Goal: Information Seeking & Learning: Compare options

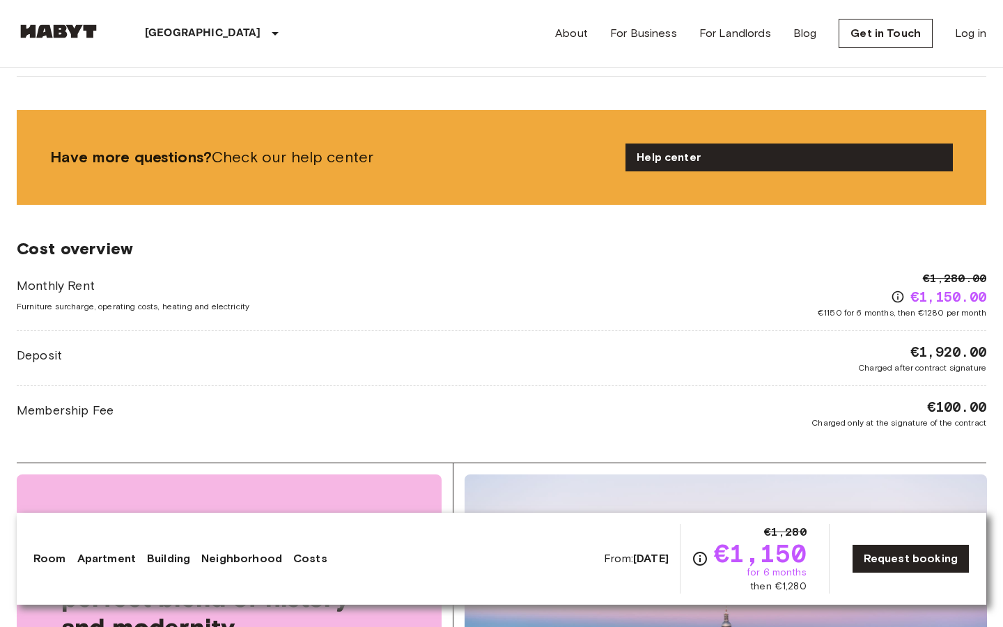
scroll to position [2188, 0]
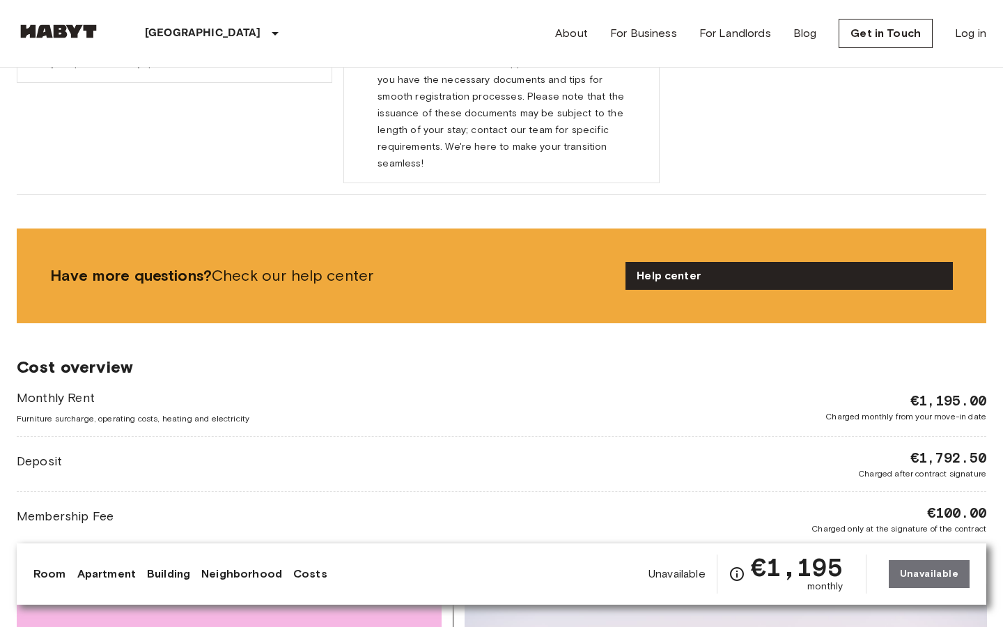
scroll to position [2188, 0]
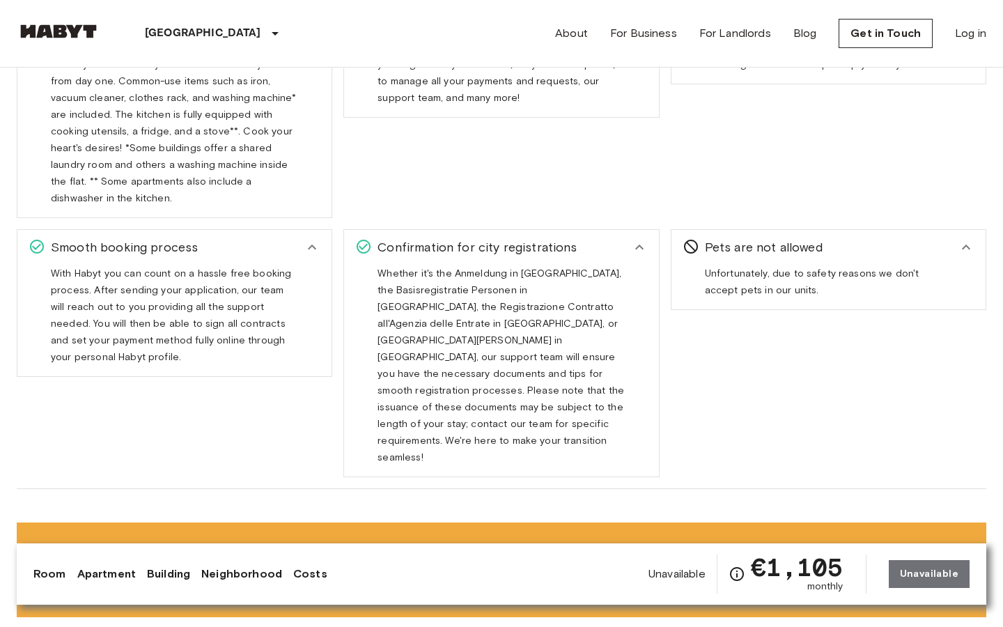
scroll to position [2188, 0]
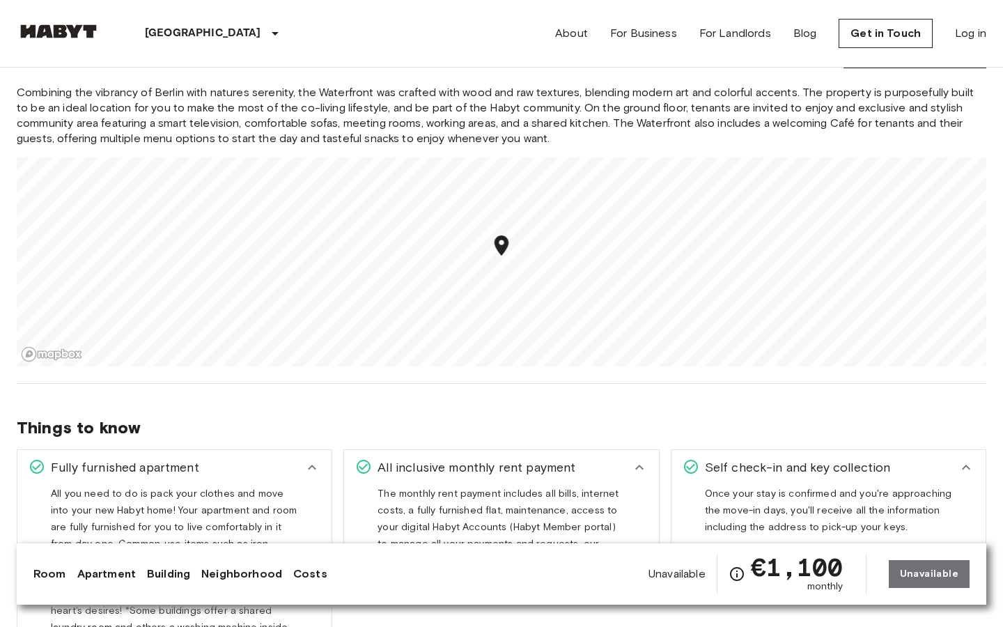
scroll to position [2256, 0]
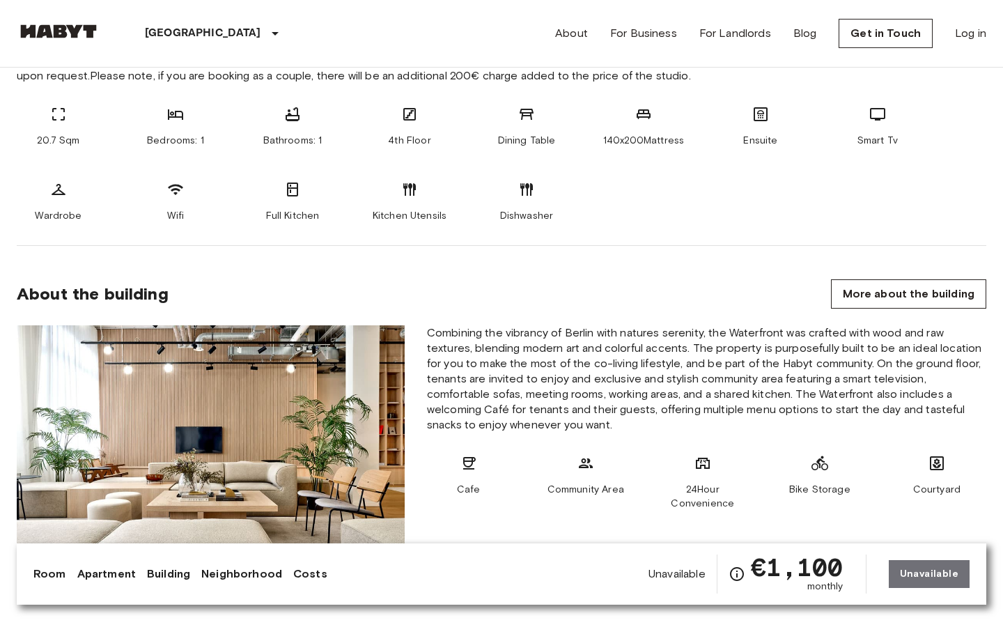
scroll to position [1128, 0]
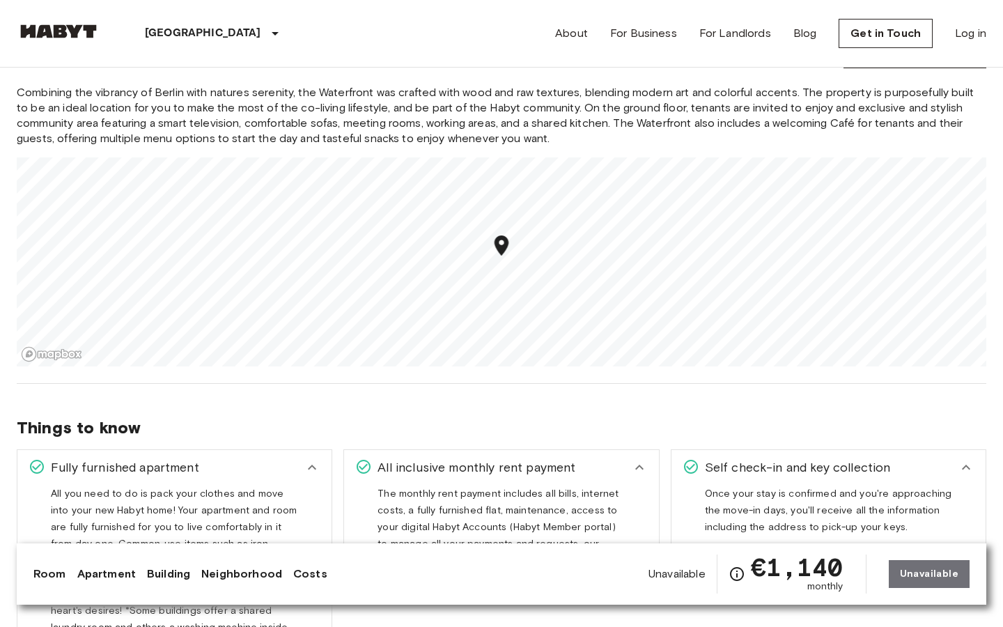
scroll to position [1725, 0]
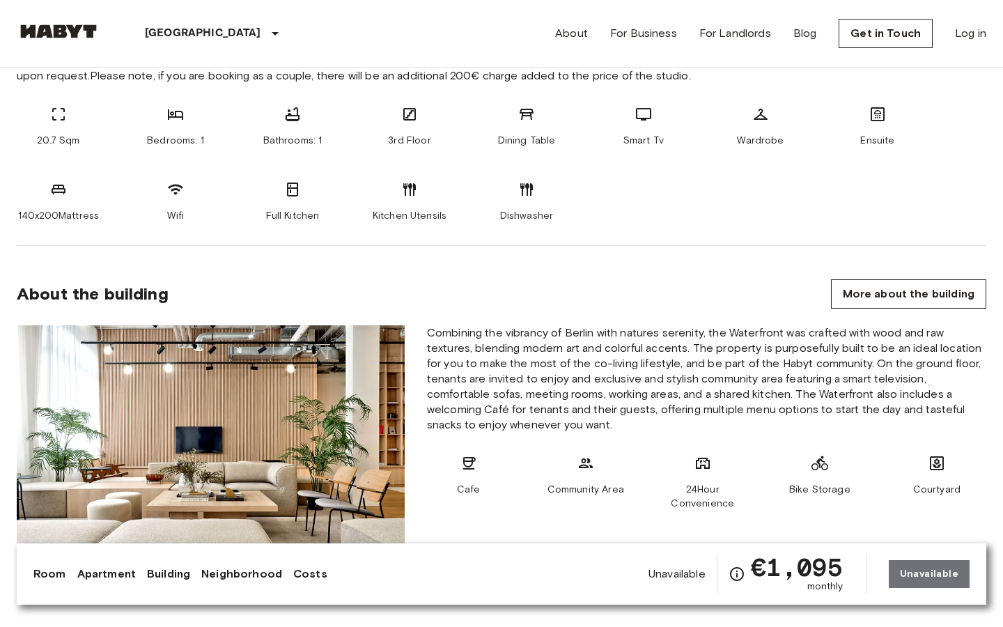
scroll to position [1128, 0]
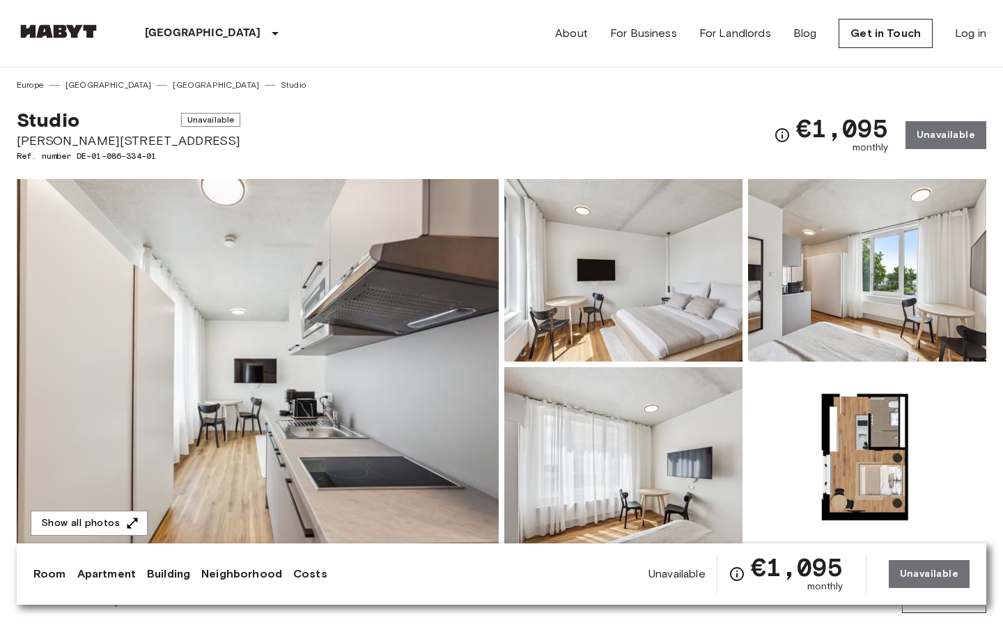
scroll to position [1128, 0]
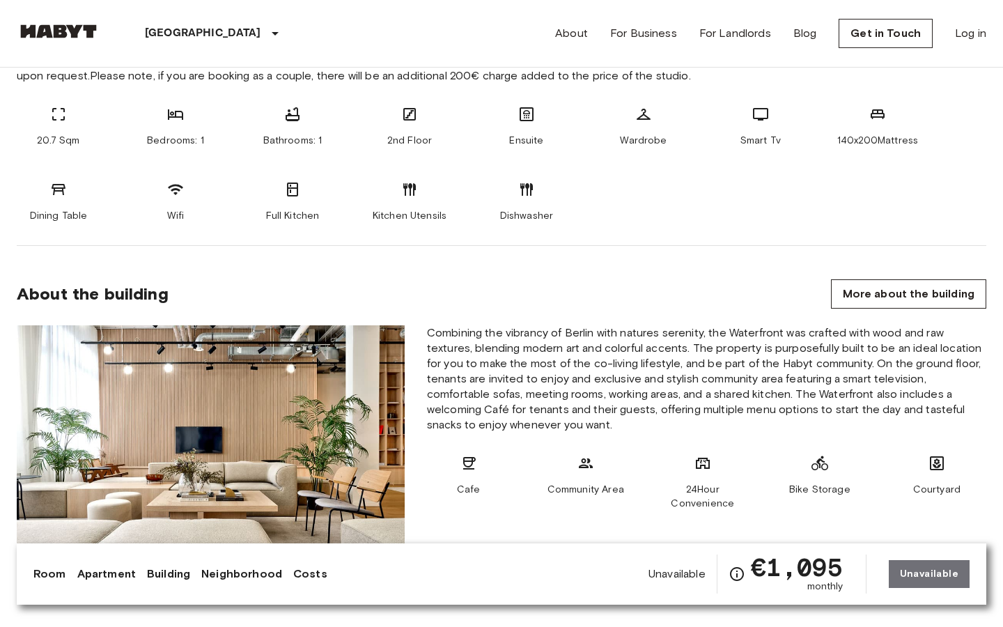
scroll to position [1128, 0]
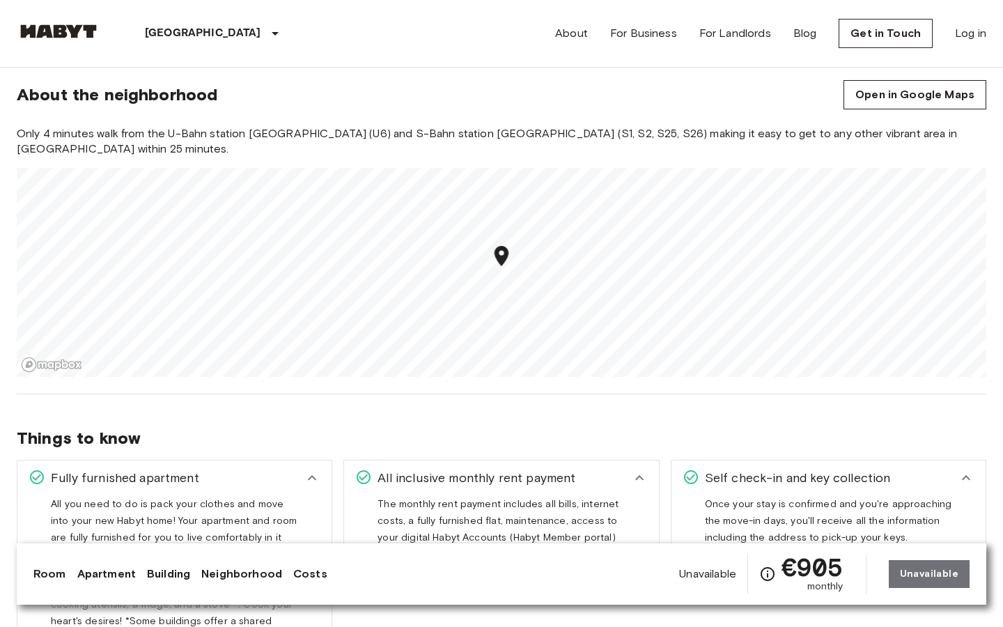
scroll to position [1658, 0]
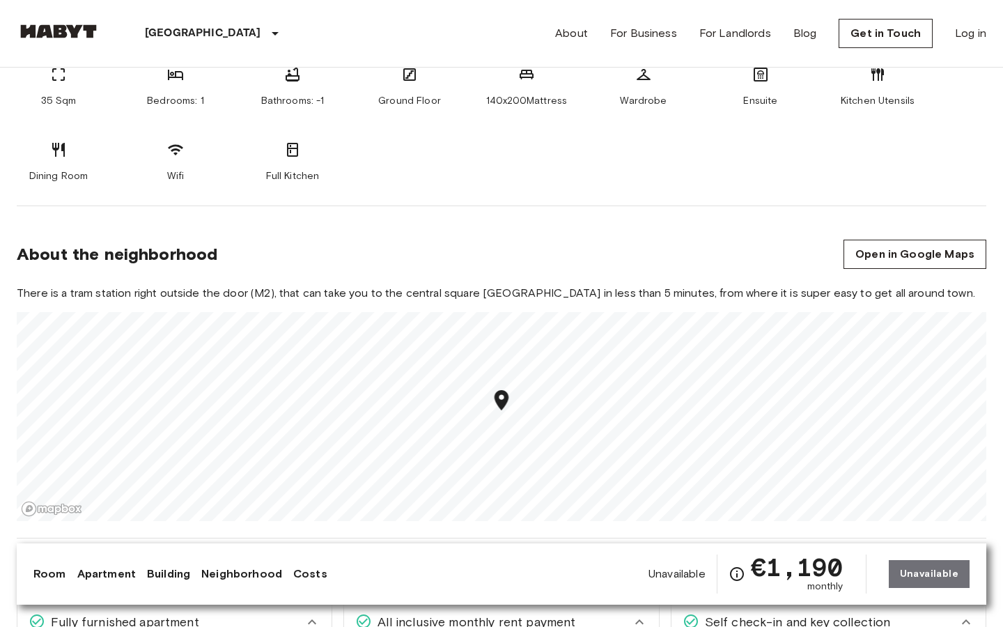
scroll to position [1128, 0]
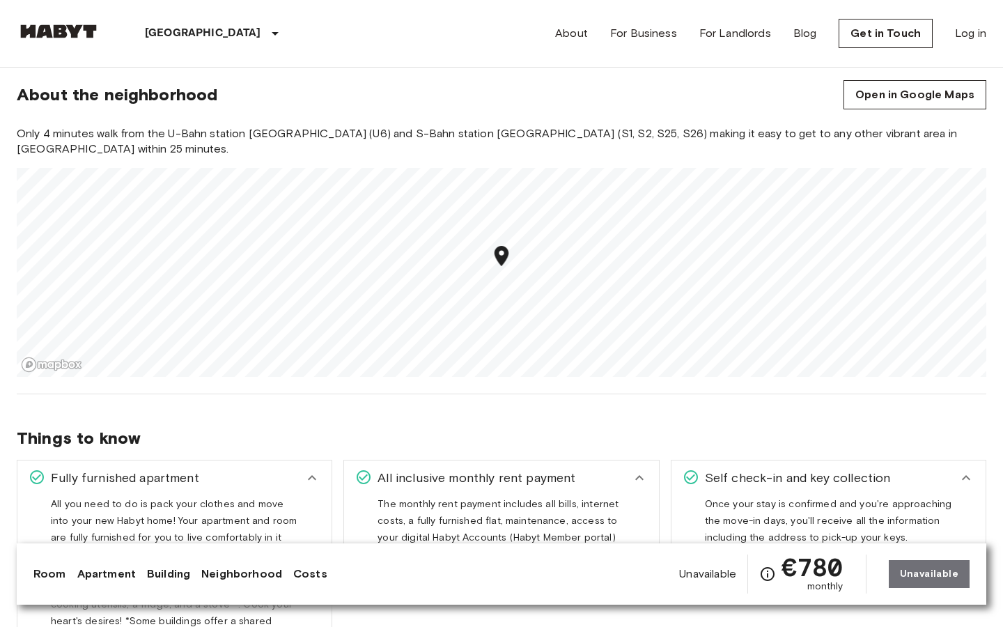
scroll to position [1658, 0]
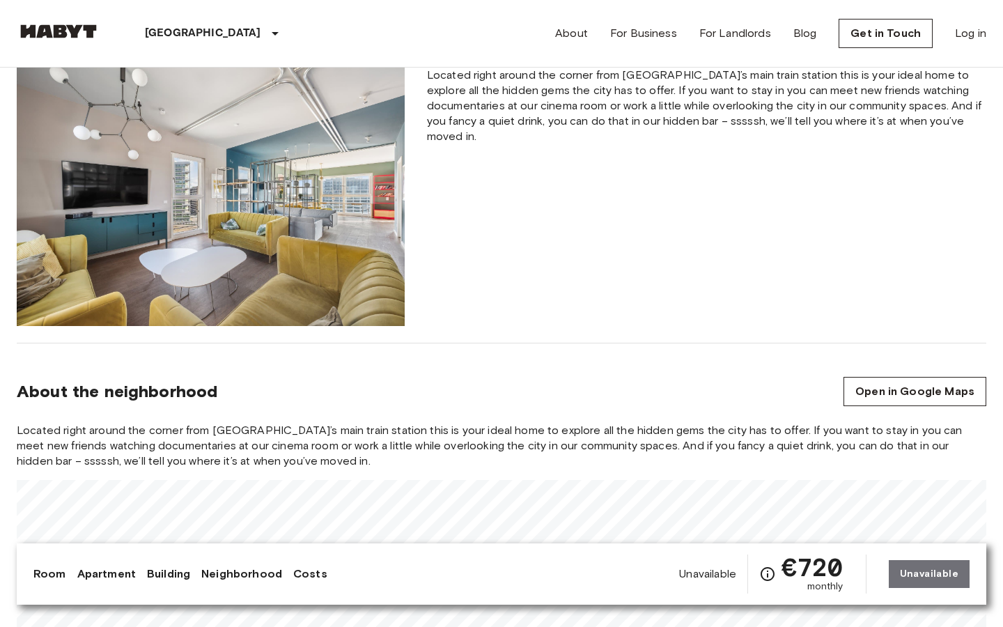
scroll to position [1658, 0]
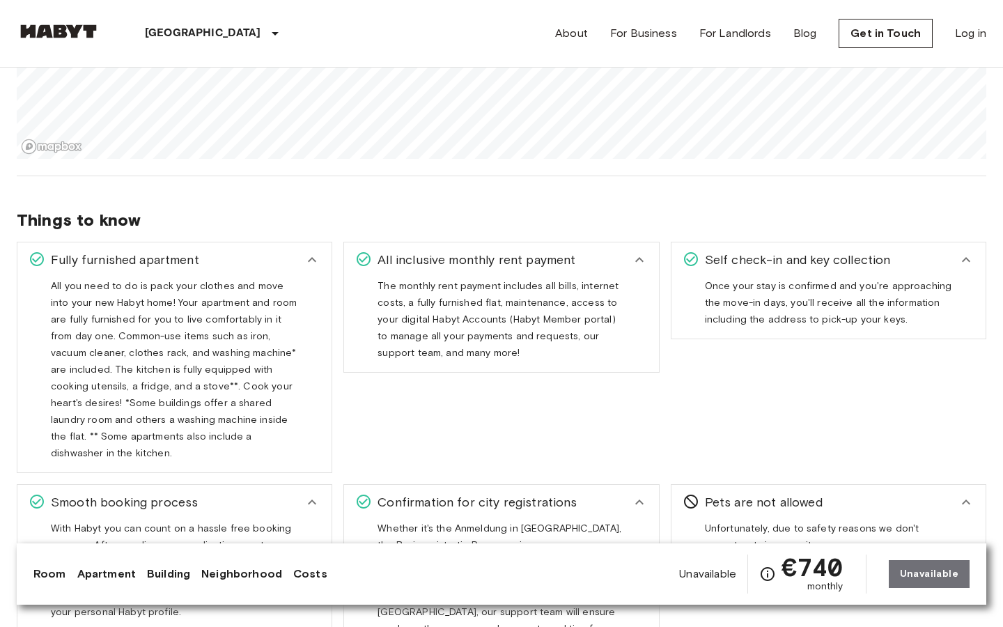
scroll to position [2188, 0]
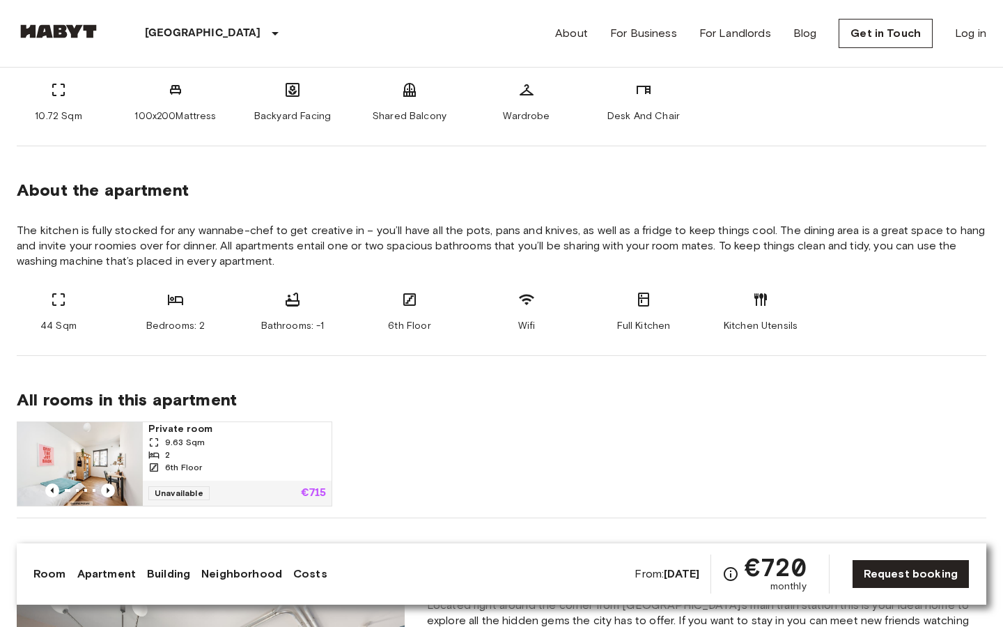
scroll to position [1128, 0]
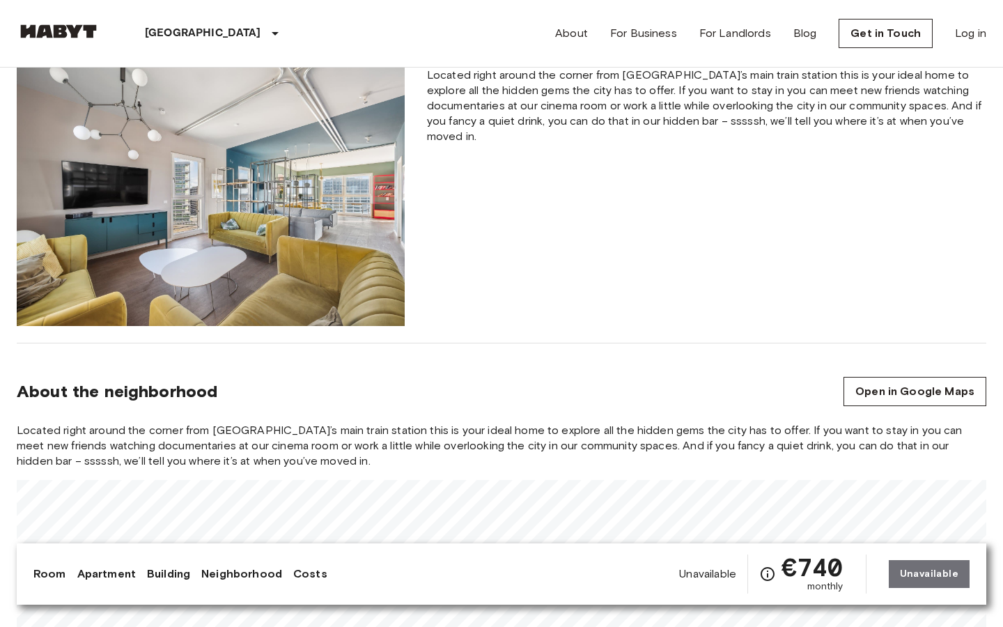
scroll to position [1658, 0]
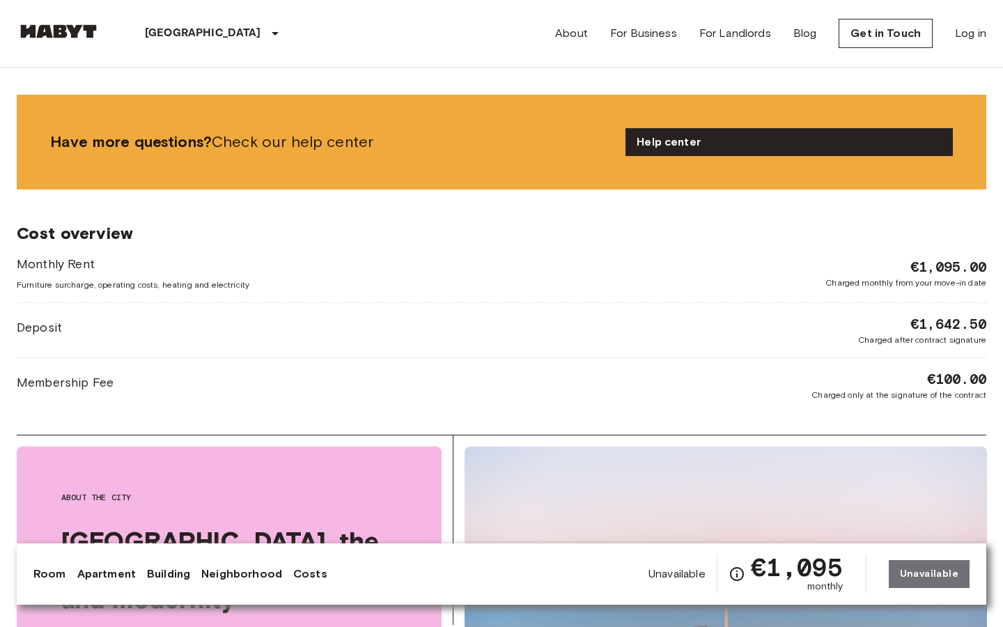
scroll to position [2188, 0]
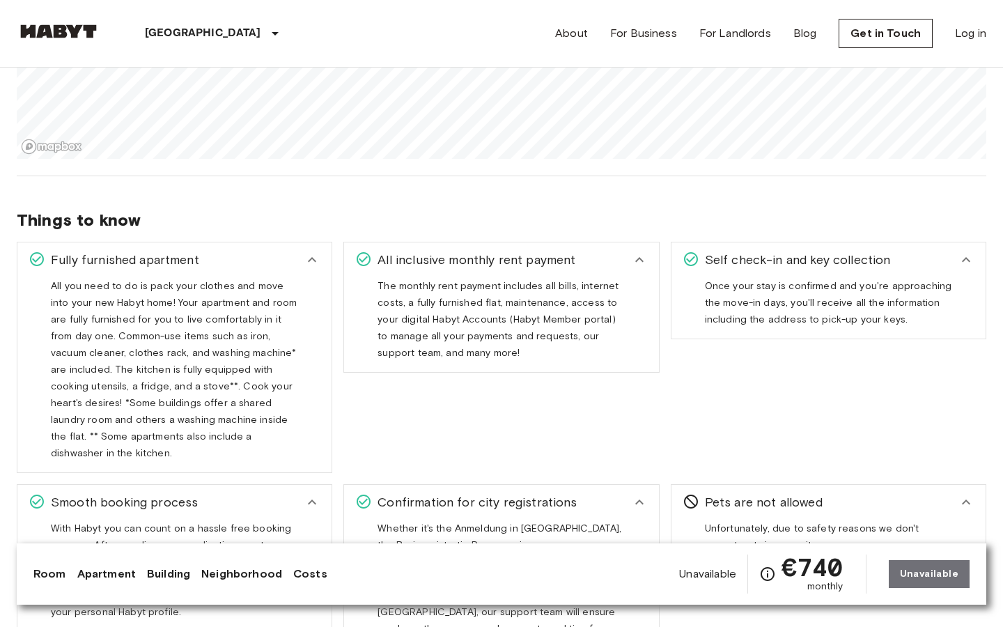
scroll to position [2188, 0]
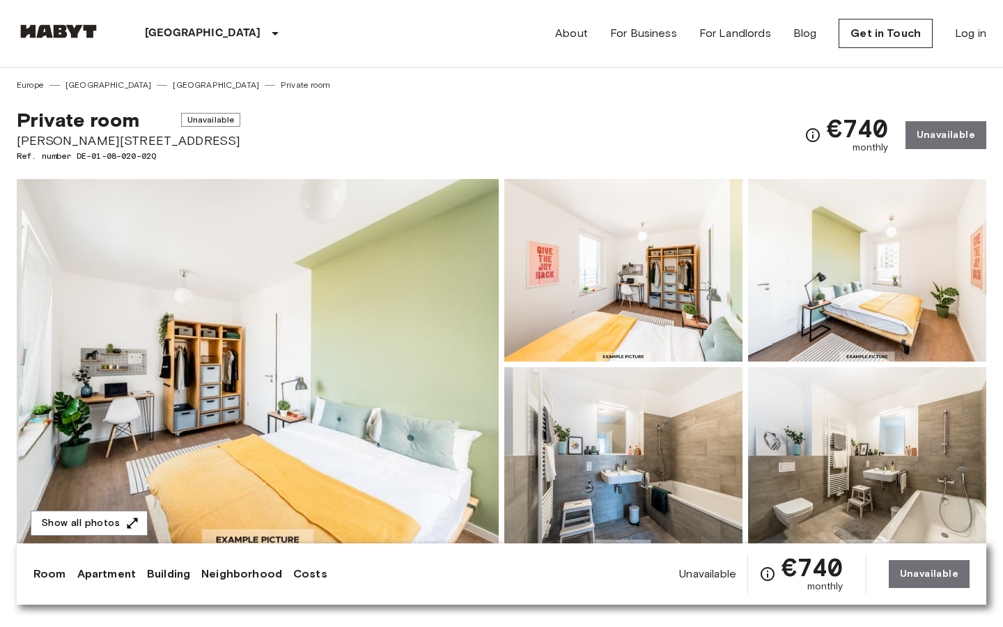
scroll to position [598, 0]
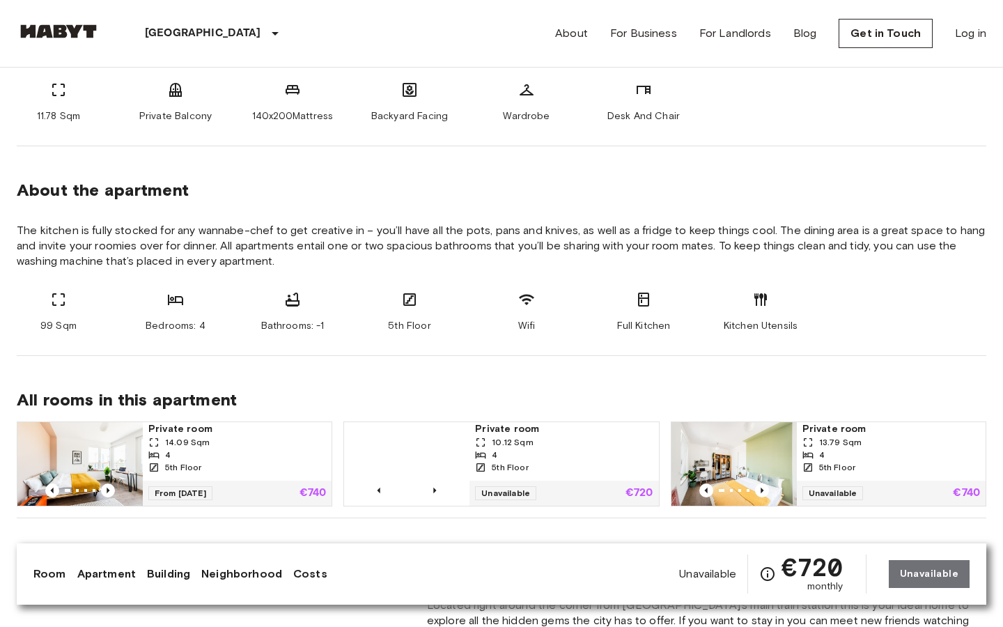
scroll to position [1128, 0]
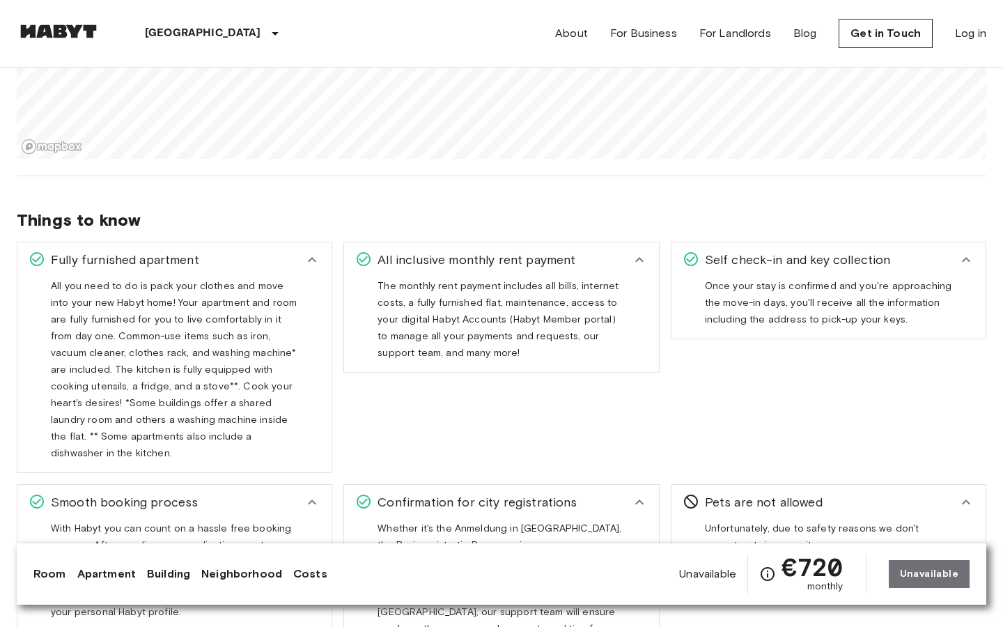
scroll to position [2188, 0]
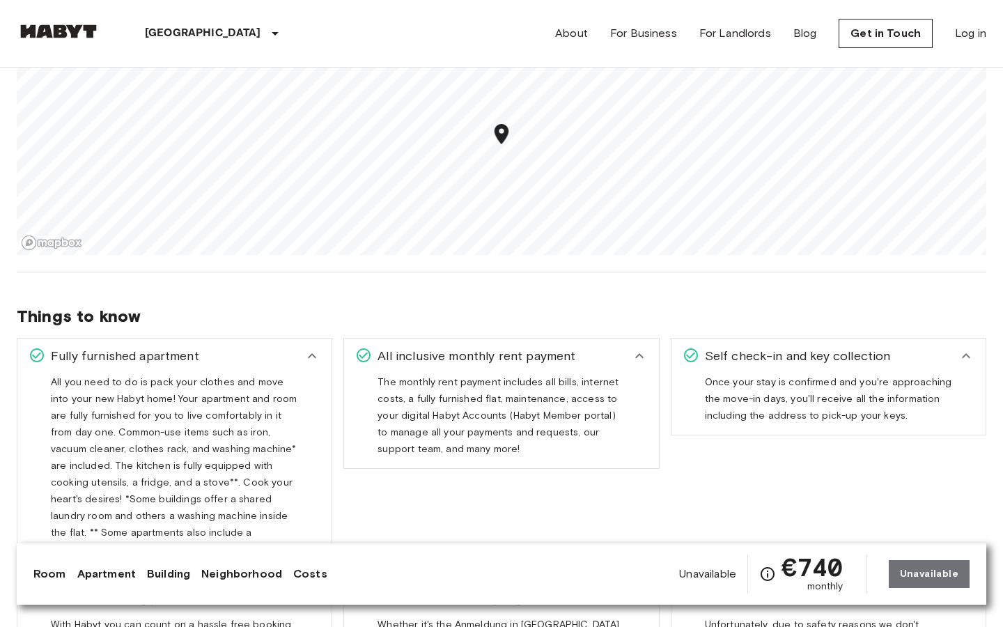
scroll to position [2188, 0]
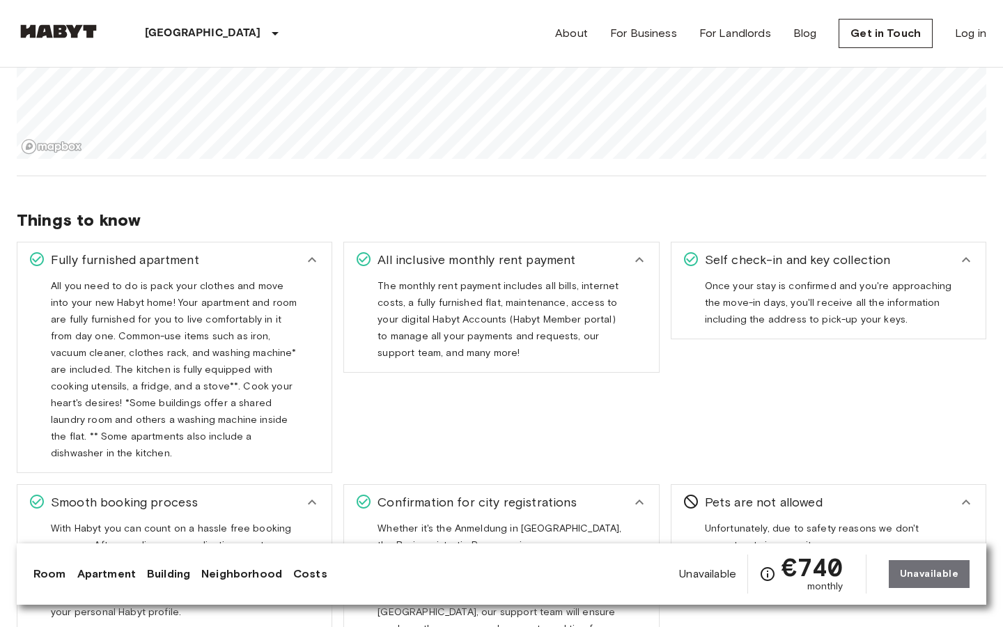
scroll to position [2188, 0]
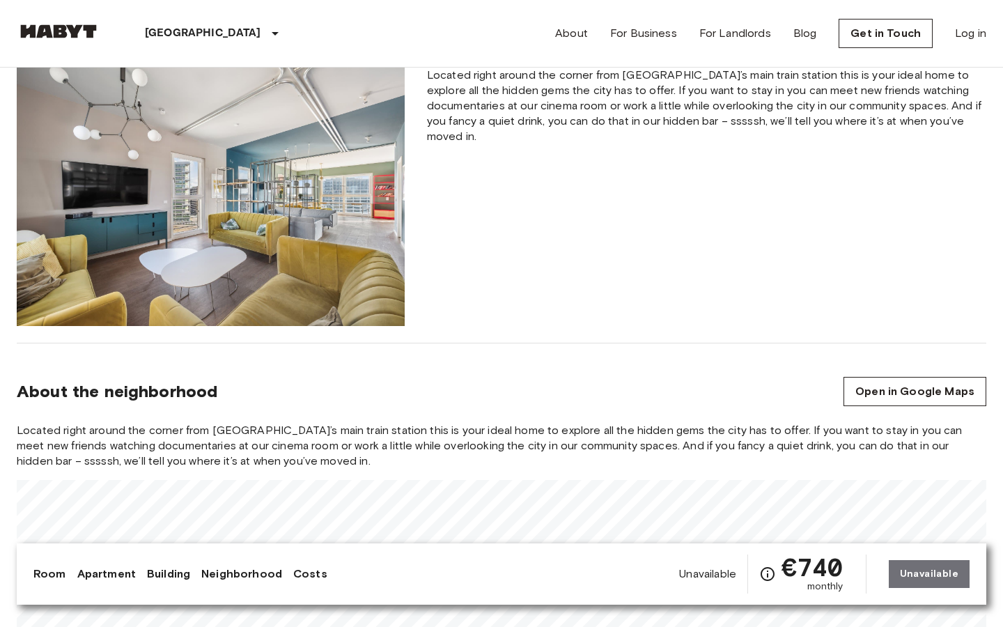
scroll to position [1658, 0]
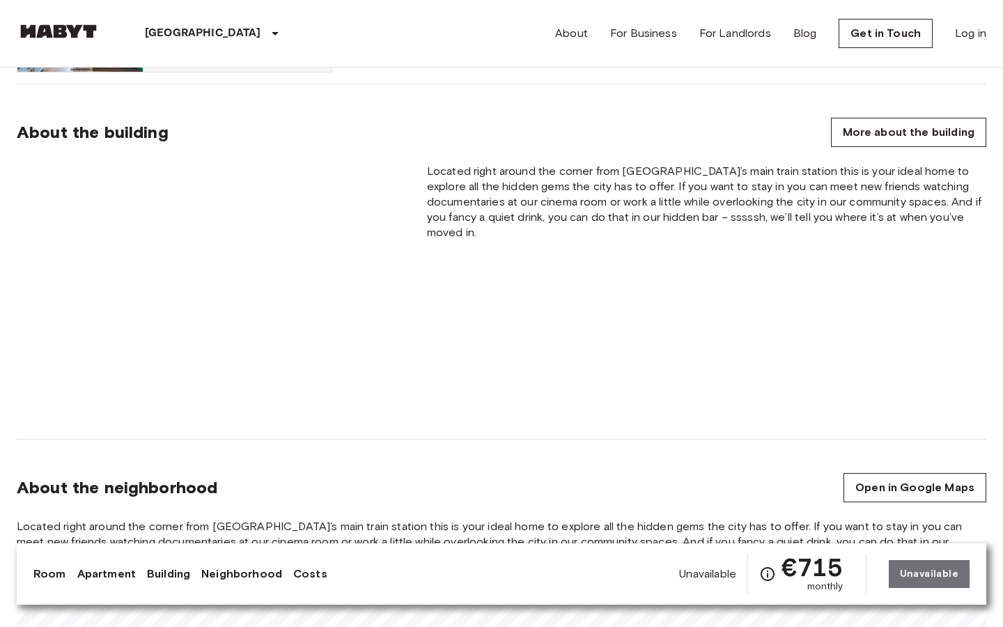
scroll to position [1658, 0]
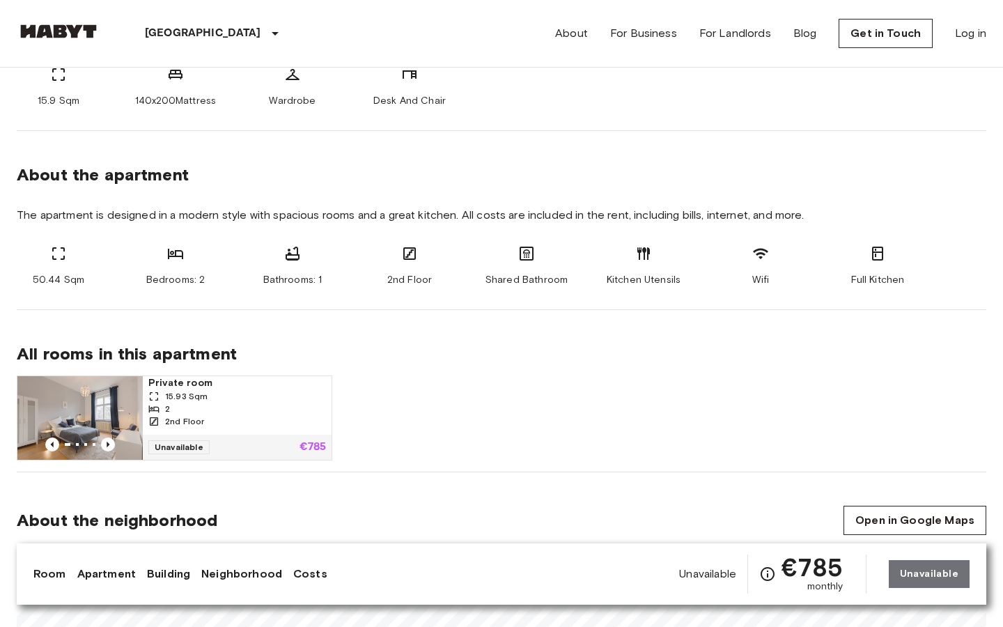
scroll to position [1195, 0]
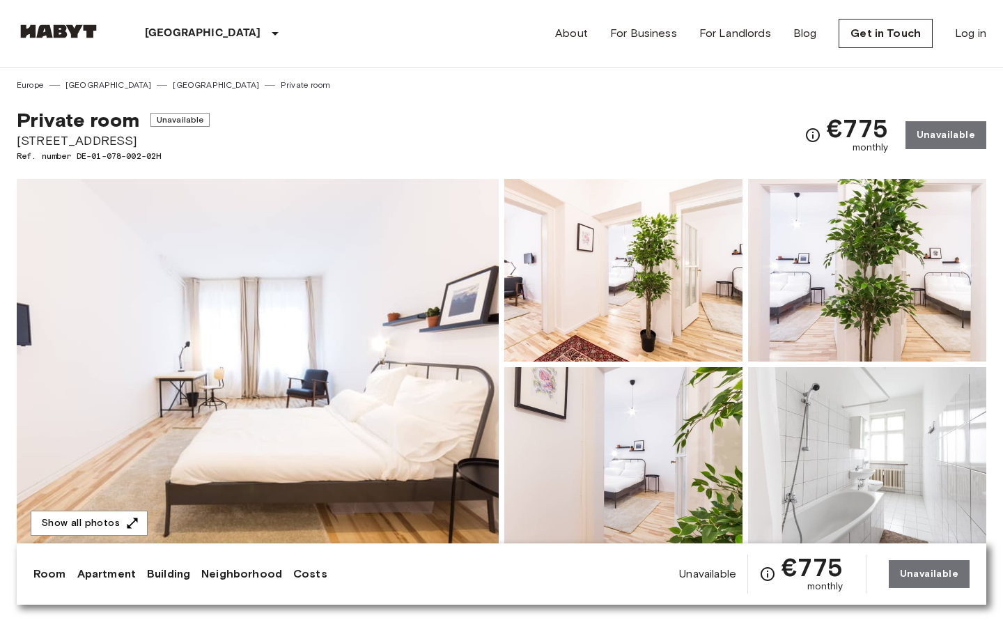
scroll to position [1128, 0]
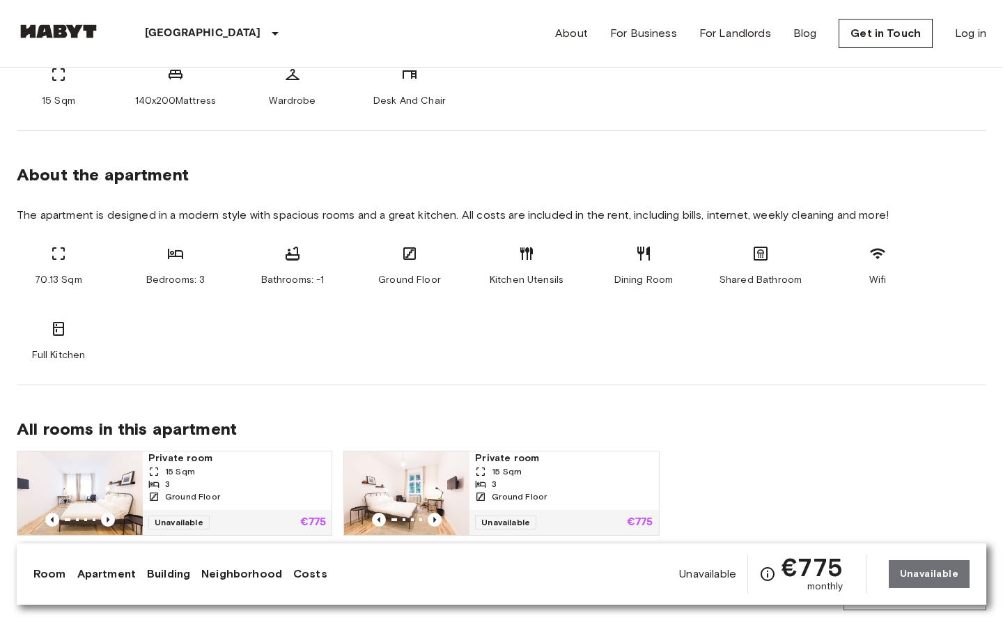
scroll to position [1128, 0]
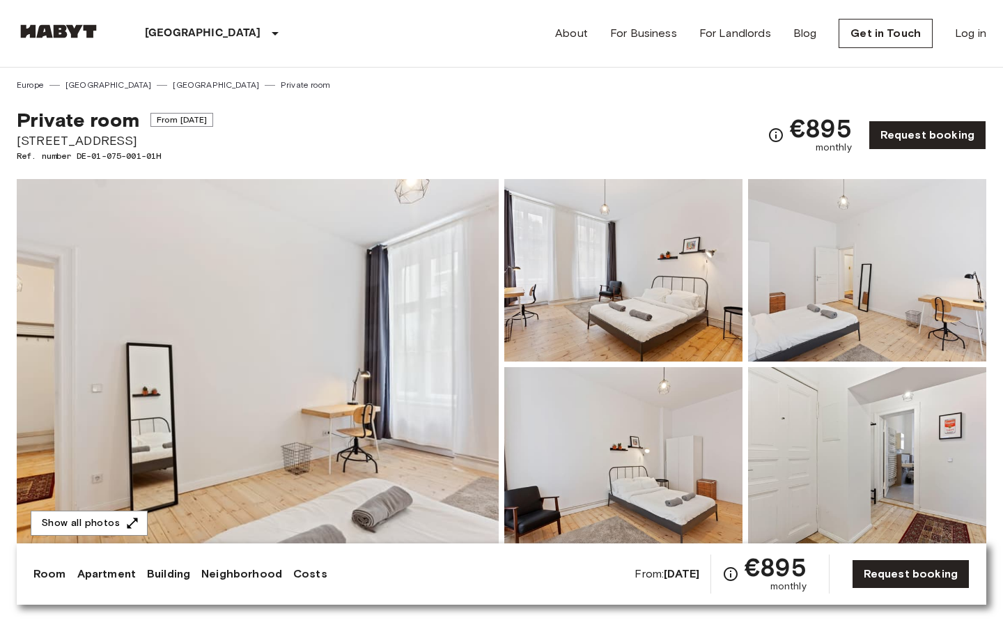
scroll to position [1195, 0]
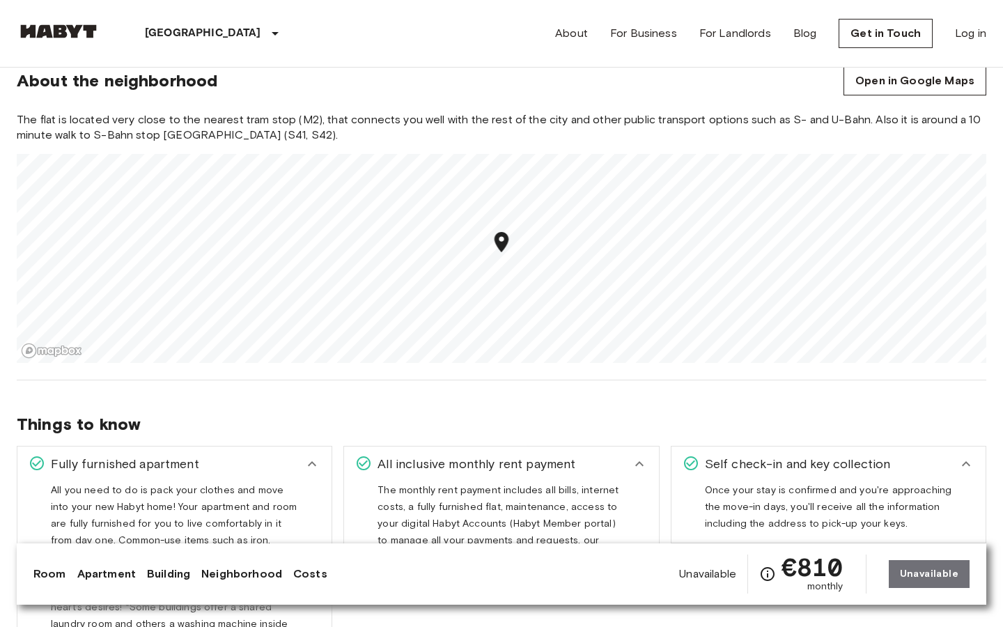
scroll to position [1658, 0]
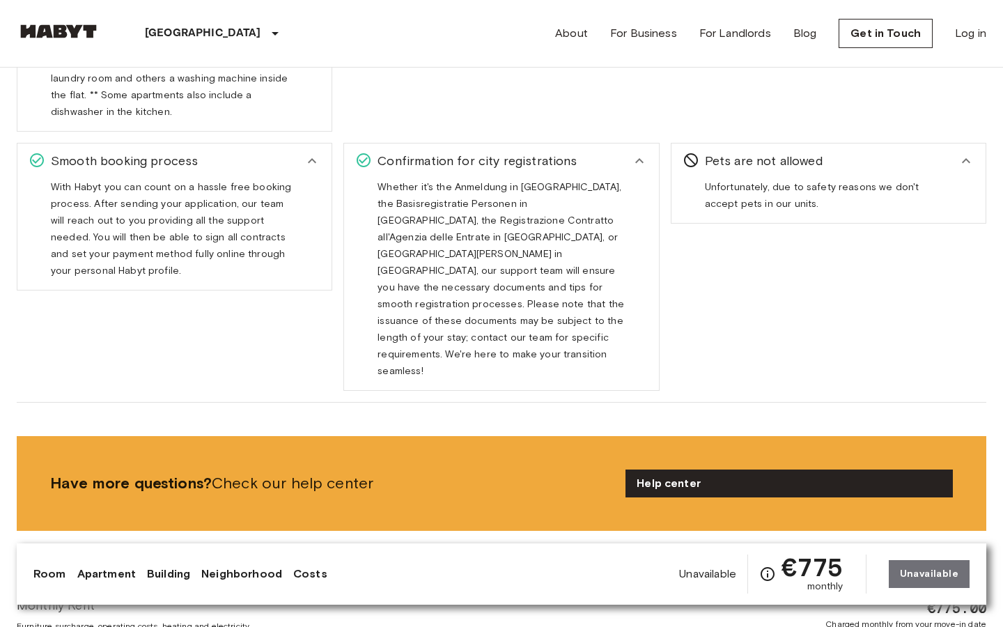
scroll to position [2188, 0]
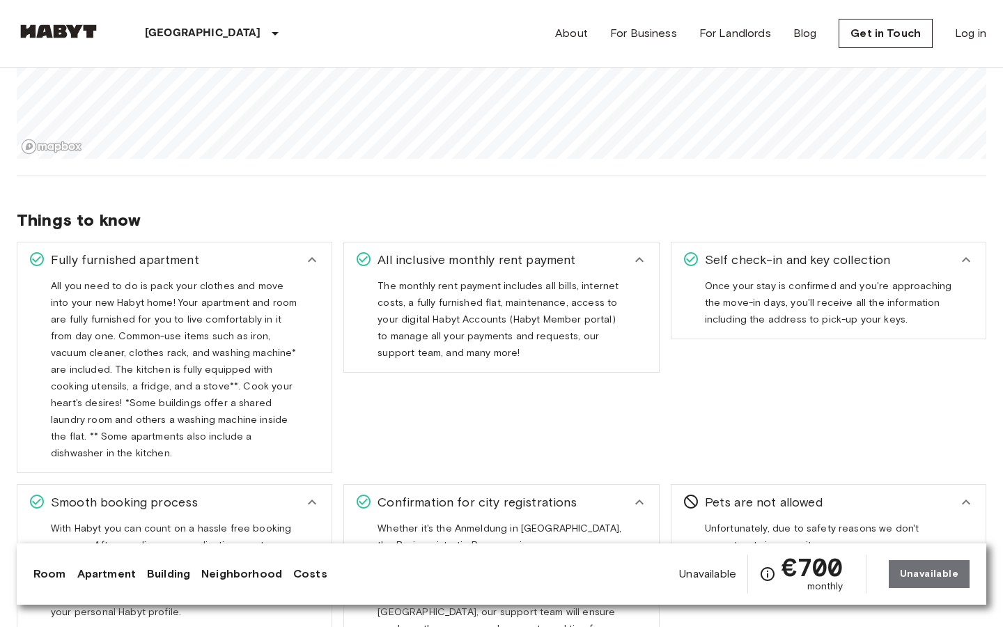
scroll to position [2188, 0]
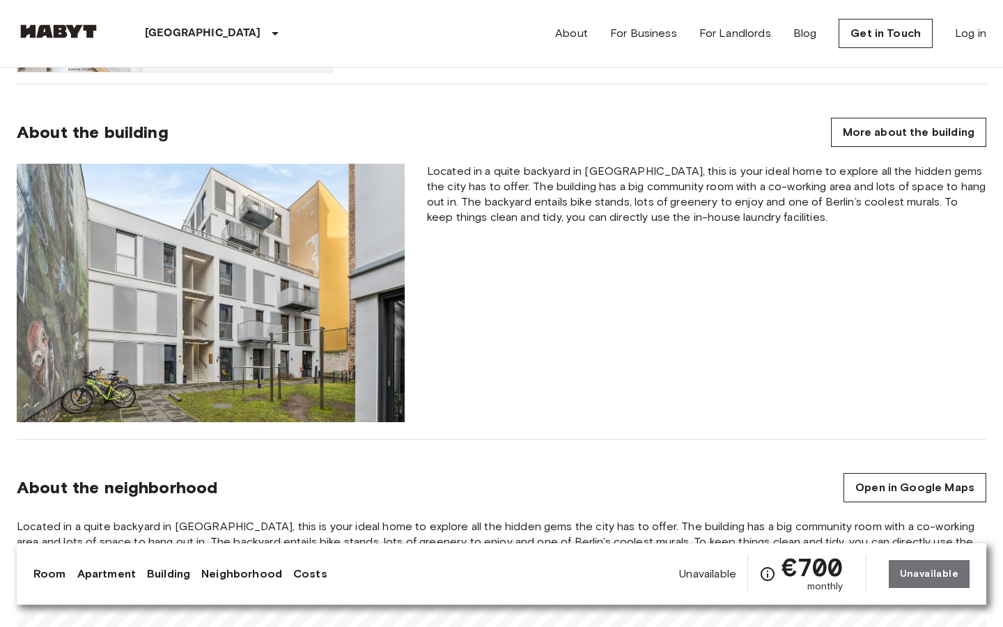
scroll to position [1658, 0]
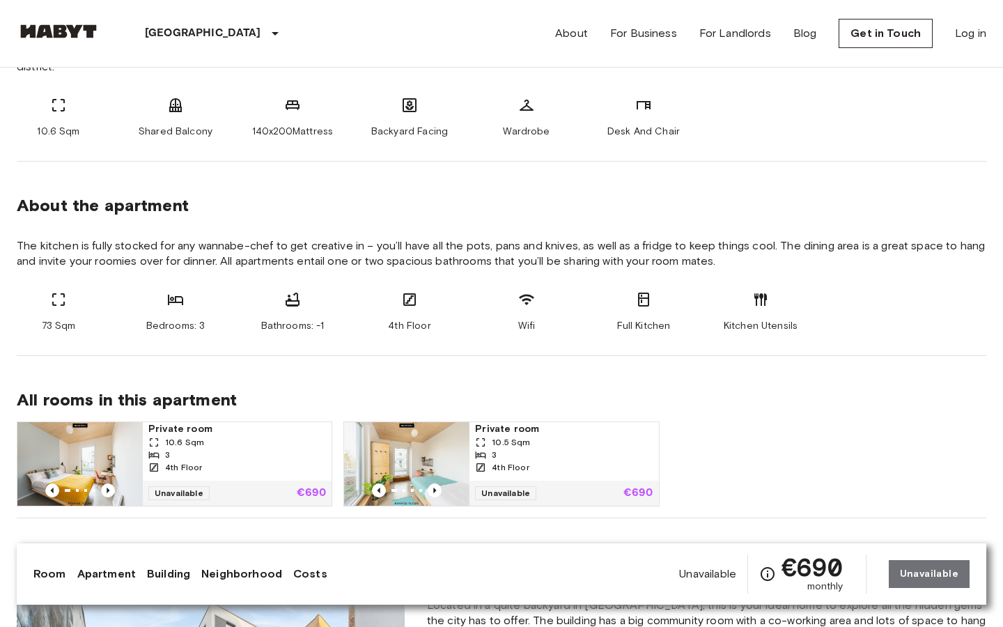
scroll to position [1128, 0]
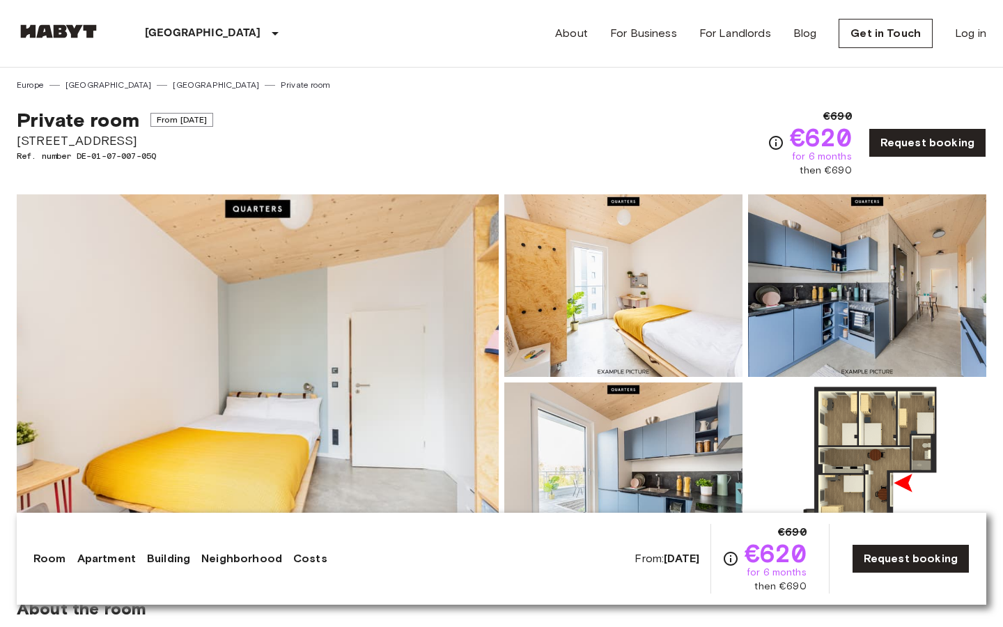
scroll to position [1128, 0]
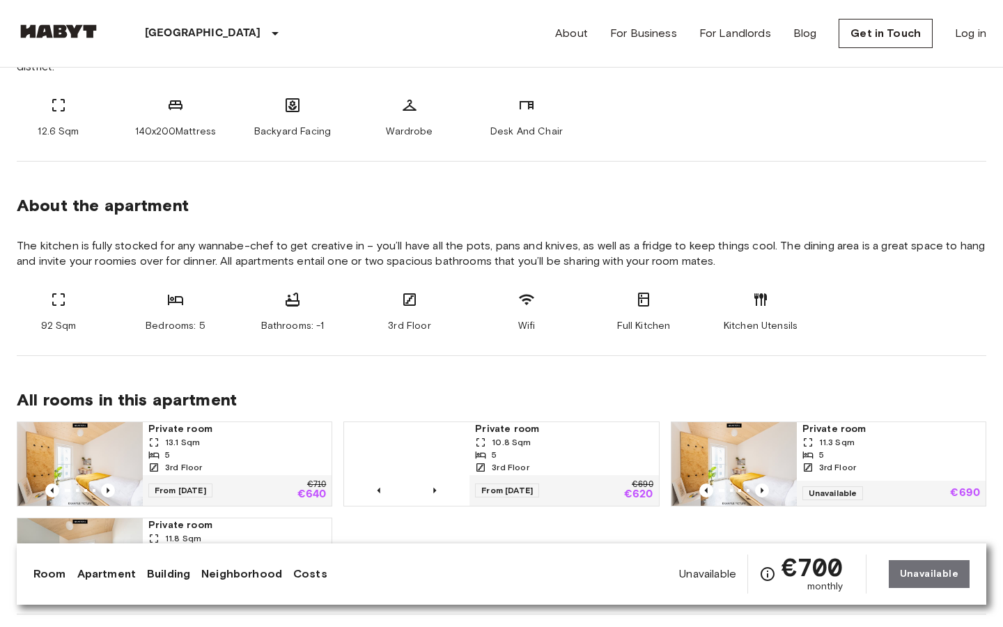
scroll to position [1128, 0]
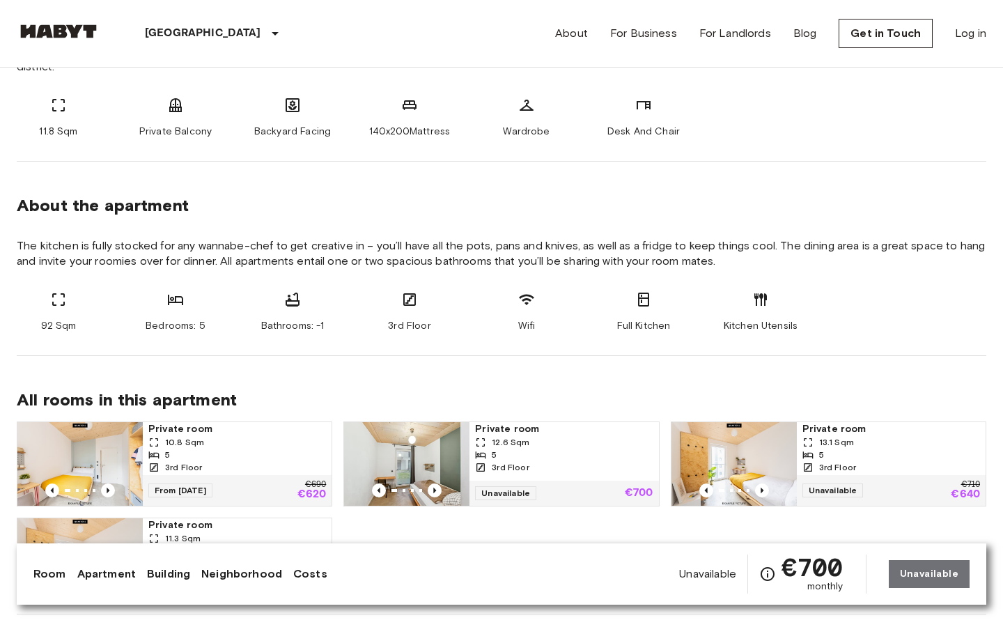
scroll to position [1658, 0]
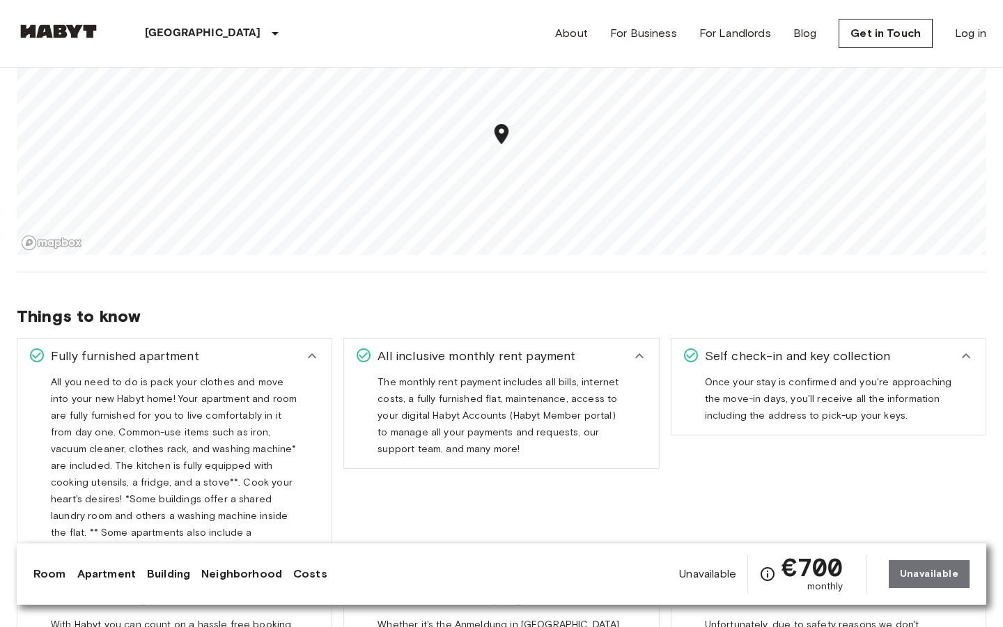
scroll to position [2188, 0]
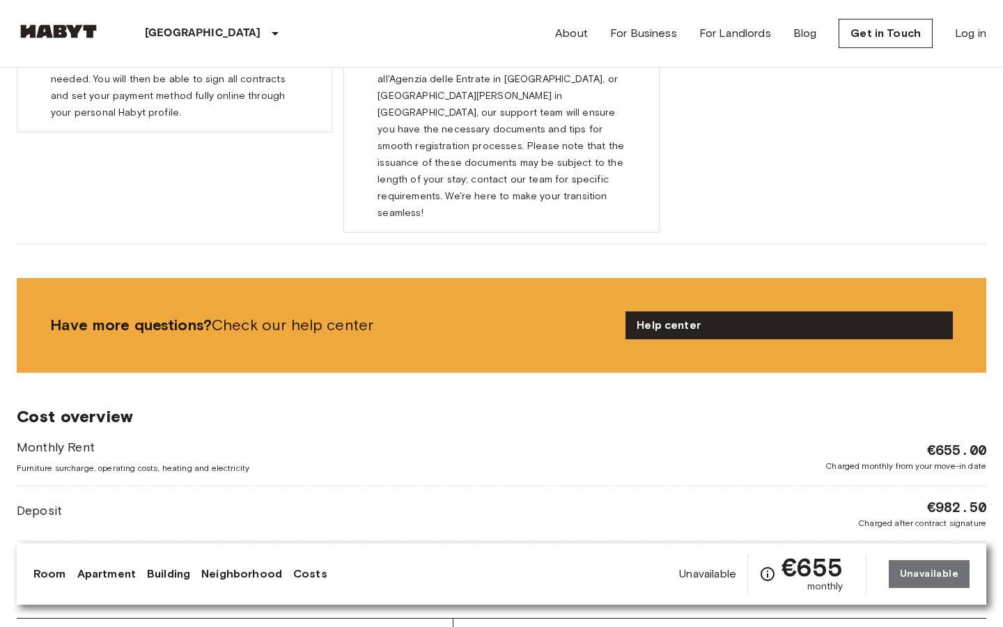
scroll to position [2188, 0]
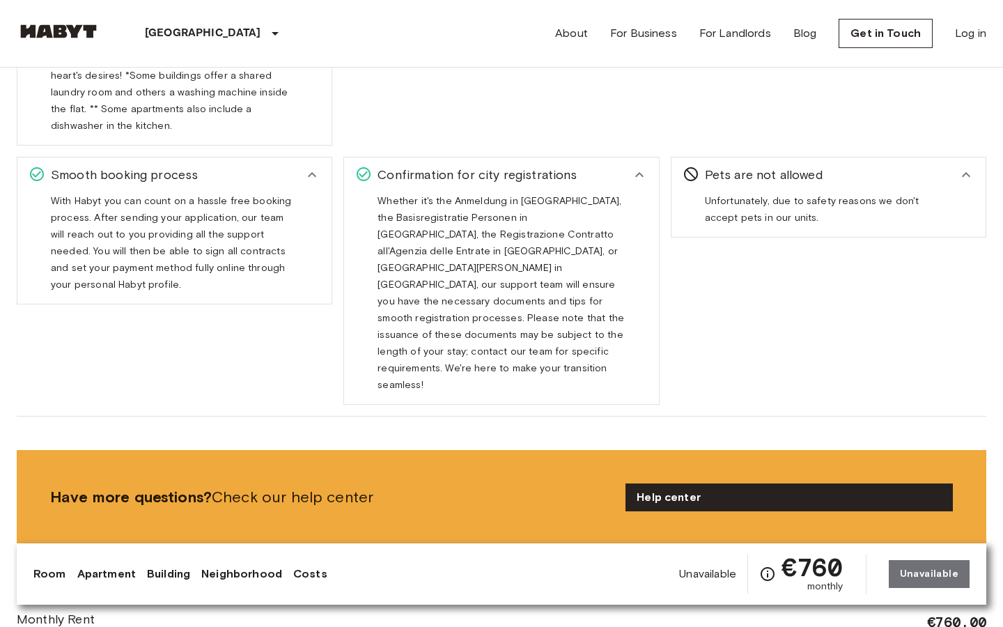
scroll to position [2188, 0]
